Goal: Communication & Community: Answer question/provide support

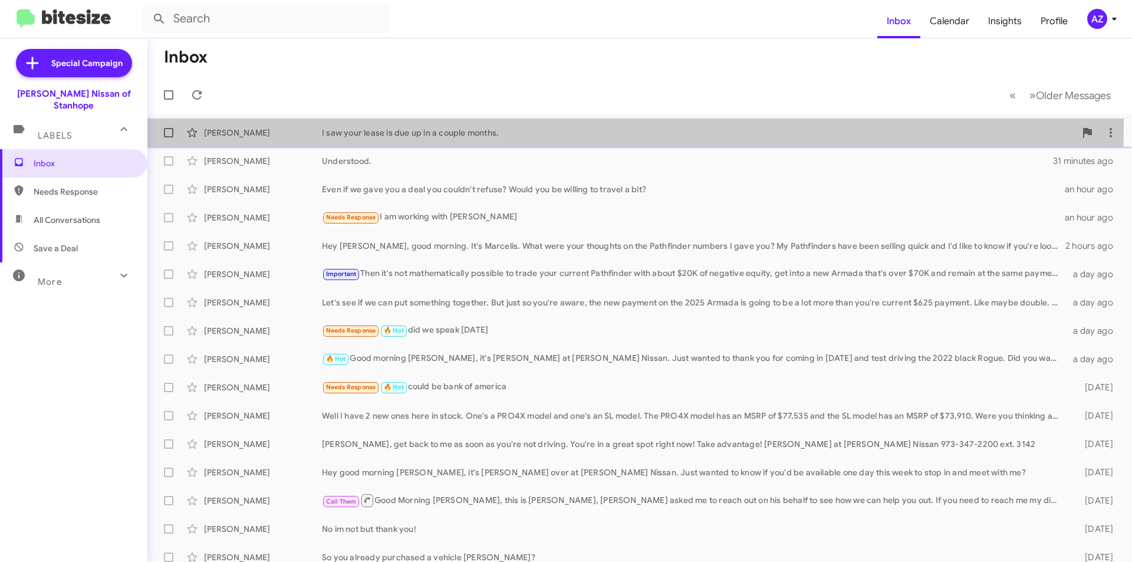
click at [290, 124] on div "[PERSON_NAME] I saw your lease is due up in a couple months. 26 minutes ago" at bounding box center [640, 133] width 966 height 24
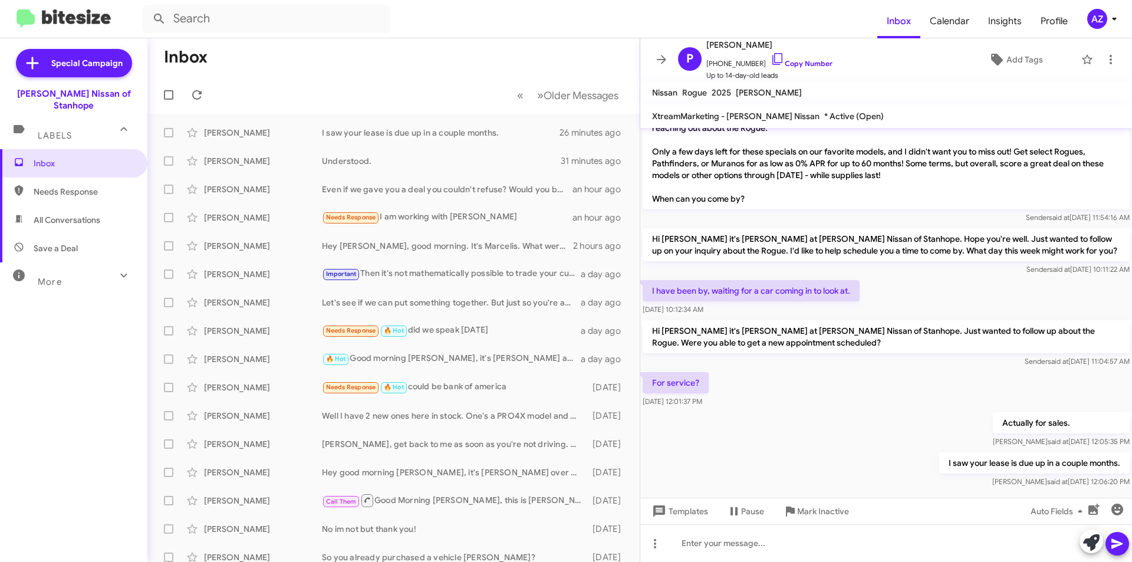
scroll to position [38, 0]
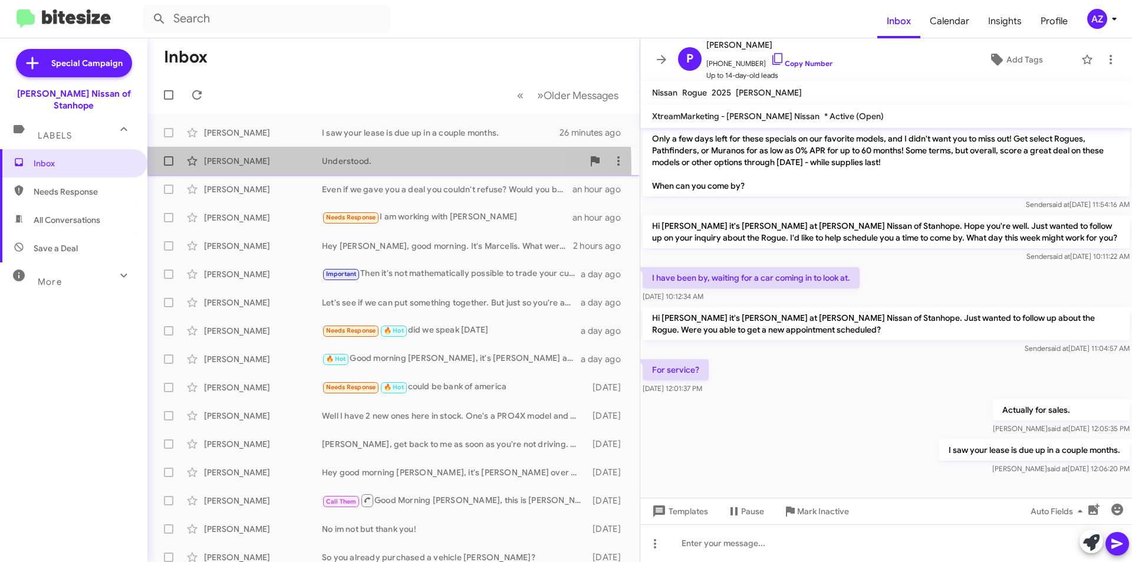
click at [297, 167] on div "[PERSON_NAME] Understood. 31 minutes ago" at bounding box center [394, 161] width 474 height 24
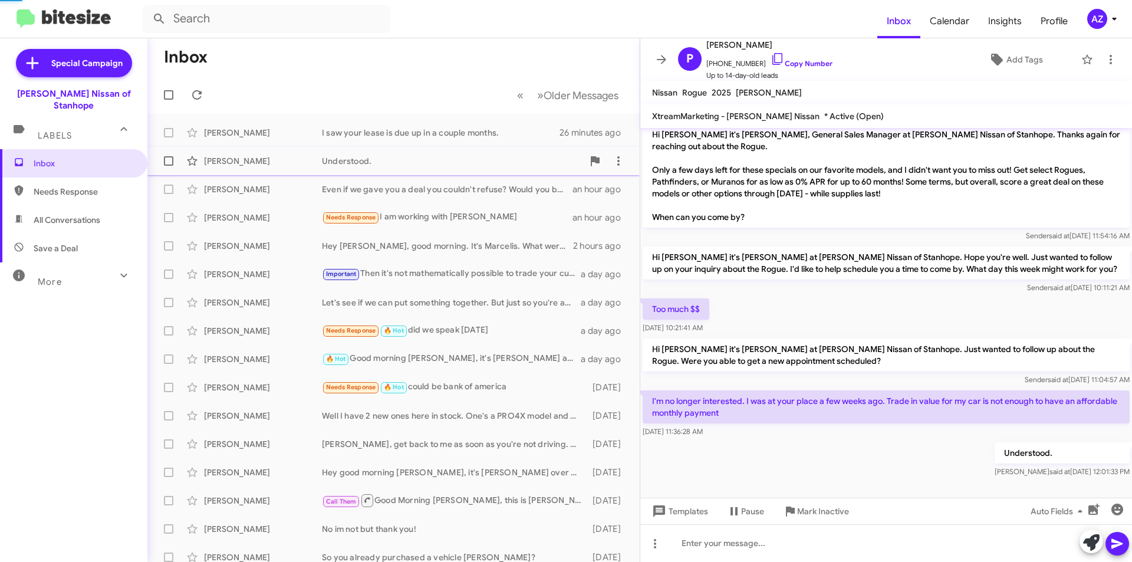
scroll to position [6, 0]
click at [291, 195] on div "[PERSON_NAME] Even if we gave you a deal you couldn't refuse? Would you be will…" at bounding box center [394, 190] width 474 height 24
